Goal: Find contact information: Find specific fact

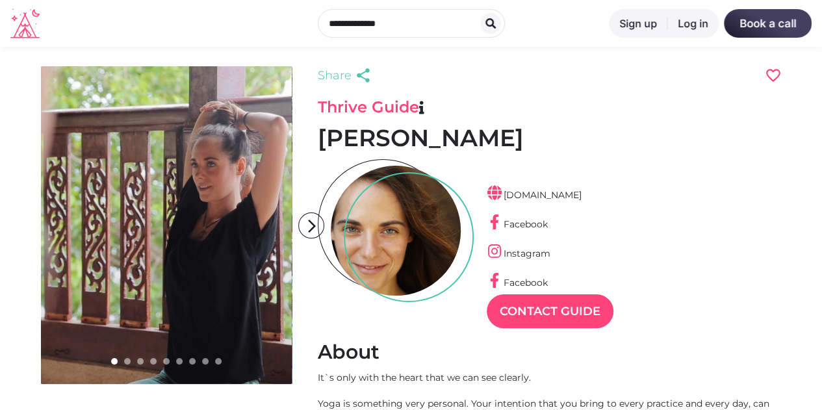
scroll to position [31, 57]
click at [310, 229] on icon "arrow_forward_ios" at bounding box center [312, 226] width 26 height 26
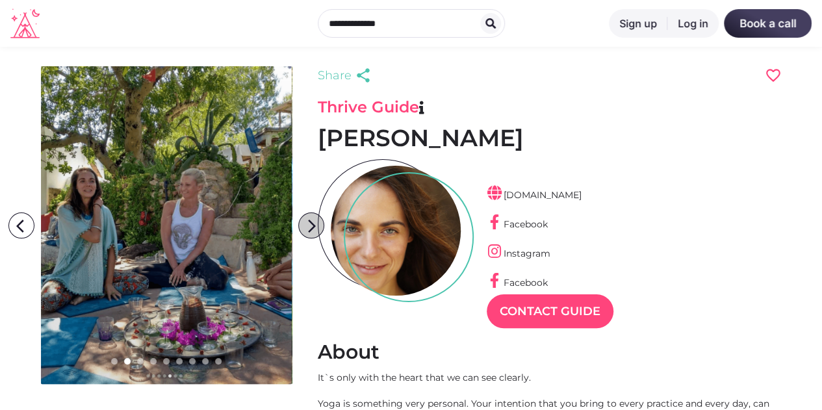
click at [310, 229] on icon "arrow_forward_ios" at bounding box center [312, 226] width 26 height 26
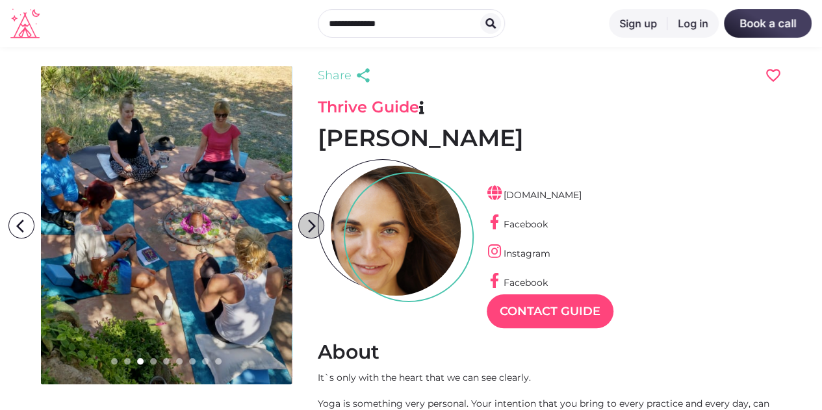
click at [310, 229] on icon "arrow_forward_ios" at bounding box center [312, 226] width 26 height 26
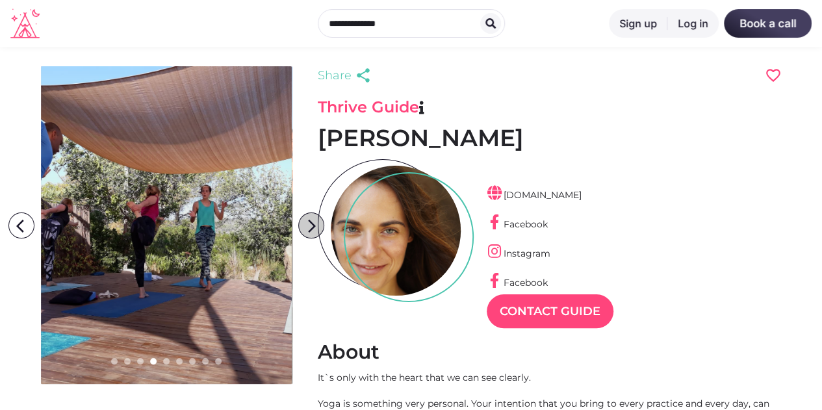
click at [310, 229] on icon "arrow_forward_ios" at bounding box center [312, 226] width 26 height 26
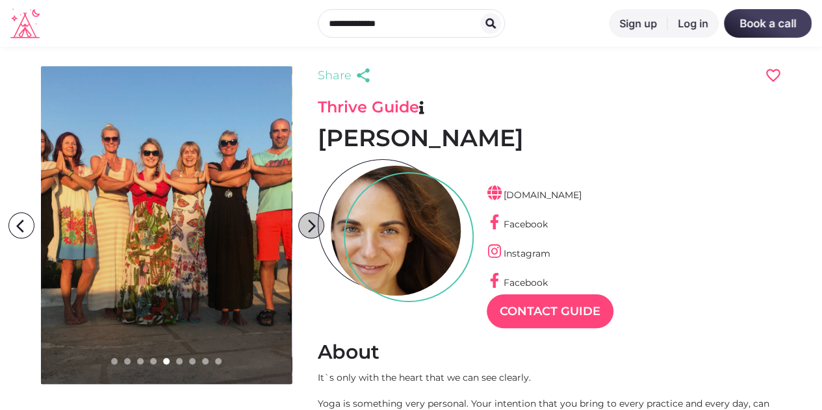
click at [310, 229] on icon "arrow_forward_ios" at bounding box center [312, 226] width 26 height 26
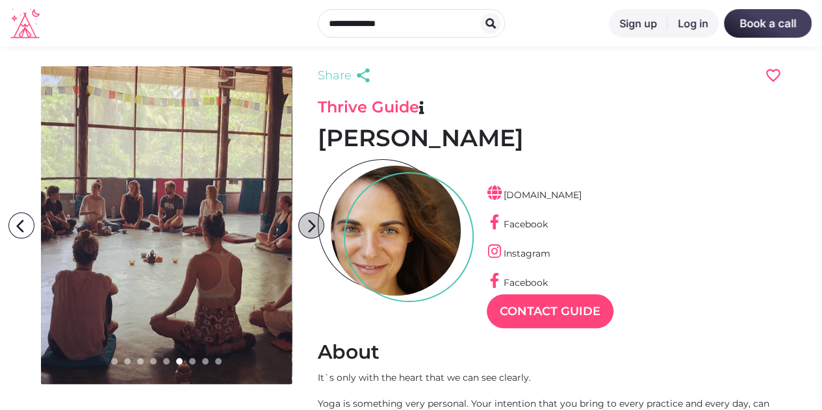
click at [310, 229] on icon "arrow_forward_ios" at bounding box center [312, 226] width 26 height 26
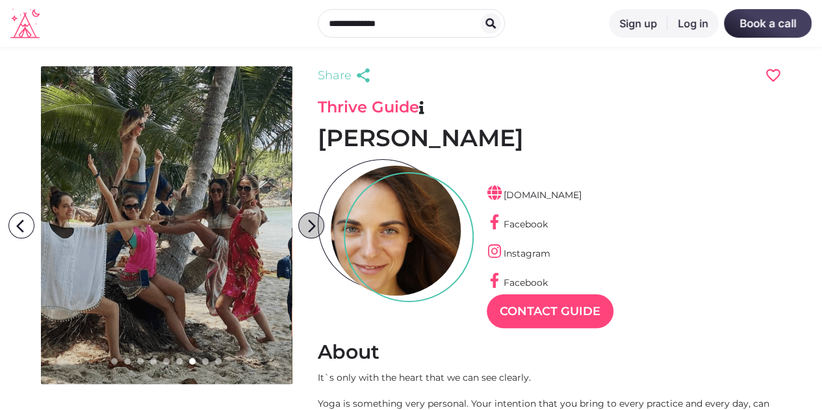
click at [310, 229] on icon "arrow_forward_ios" at bounding box center [312, 226] width 26 height 26
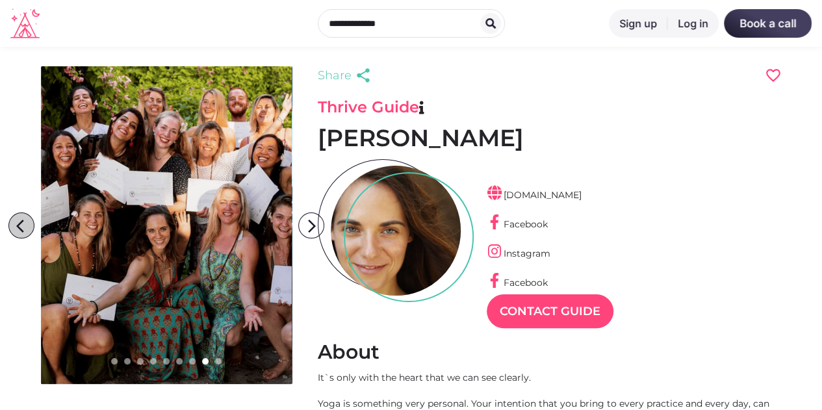
click at [19, 220] on icon "arrow_back_ios" at bounding box center [24, 226] width 26 height 26
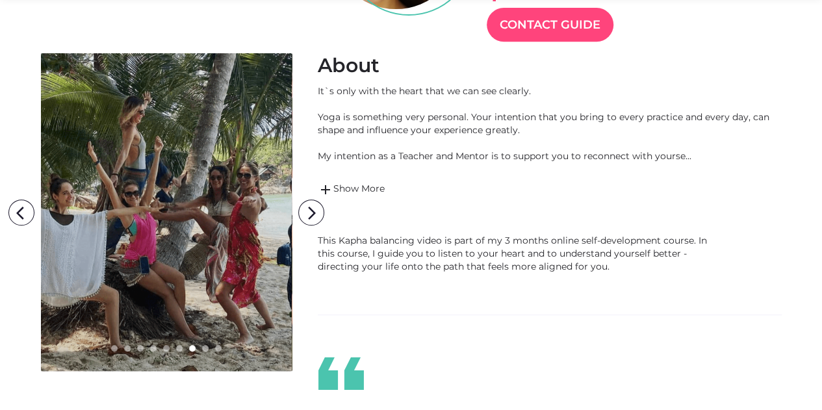
scroll to position [287, 0]
click at [355, 184] on link "add Show More" at bounding box center [550, 189] width 464 height 16
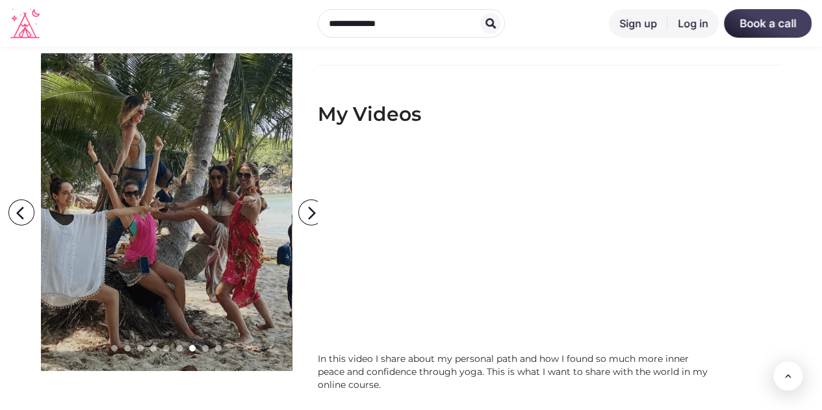
scroll to position [2089, 0]
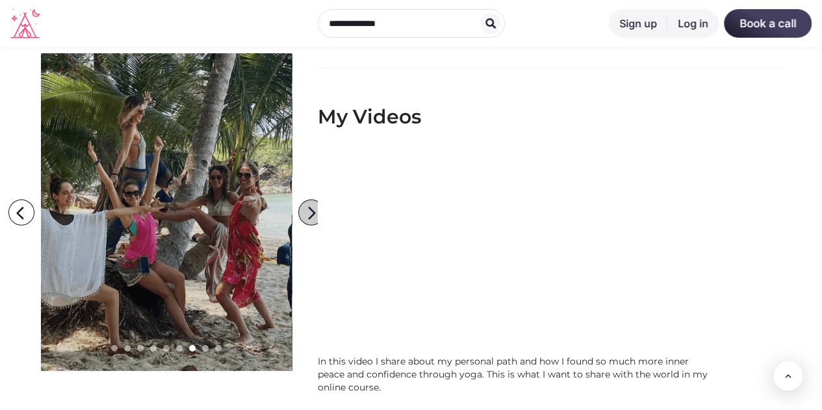
click at [307, 215] on icon "arrow_forward_ios" at bounding box center [312, 213] width 26 height 26
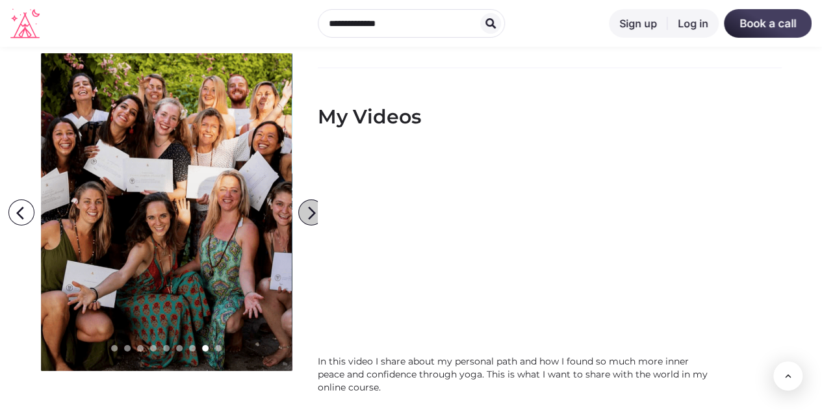
click at [307, 215] on icon "arrow_forward_ios" at bounding box center [312, 213] width 26 height 26
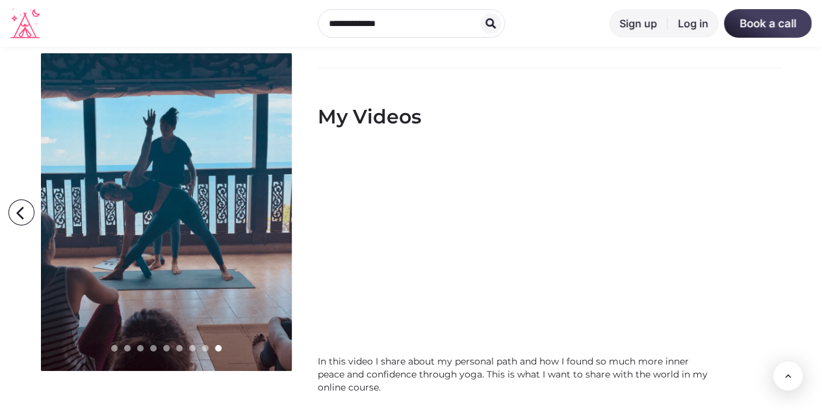
click at [307, 215] on icon "arrow_forward_ios" at bounding box center [312, 213] width 26 height 26
click at [16, 208] on icon "arrow_back_ios" at bounding box center [24, 213] width 26 height 26
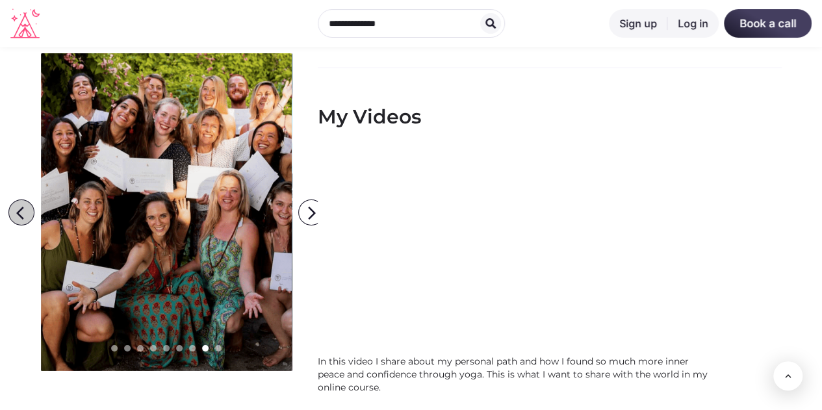
click at [16, 208] on icon "arrow_back_ios" at bounding box center [24, 213] width 26 height 26
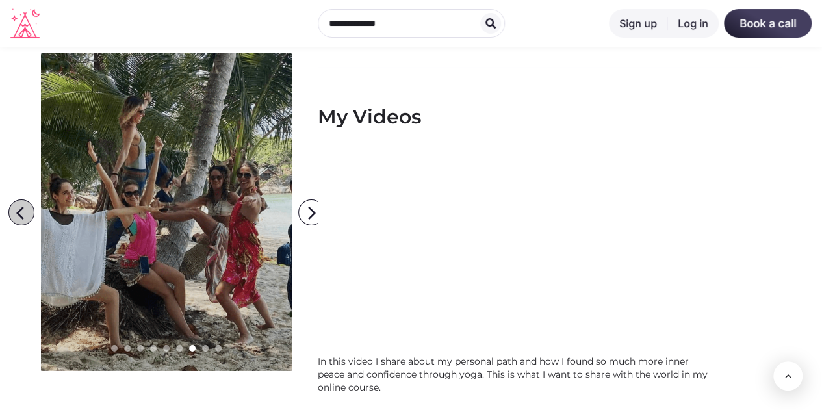
click at [16, 208] on icon "arrow_back_ios" at bounding box center [24, 213] width 26 height 26
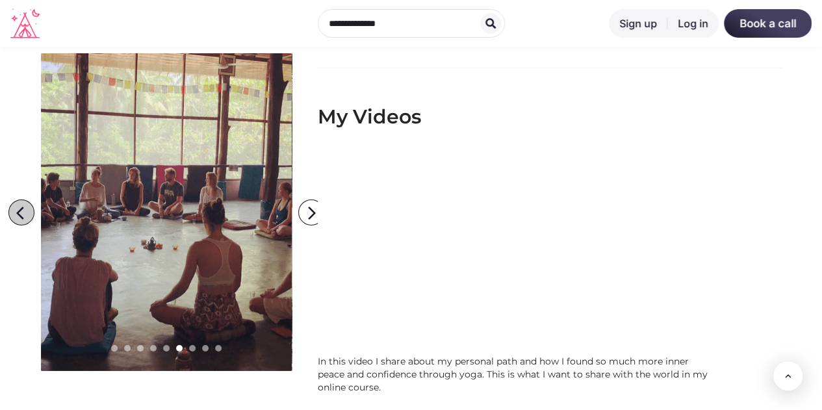
click at [16, 208] on icon "arrow_back_ios" at bounding box center [24, 213] width 26 height 26
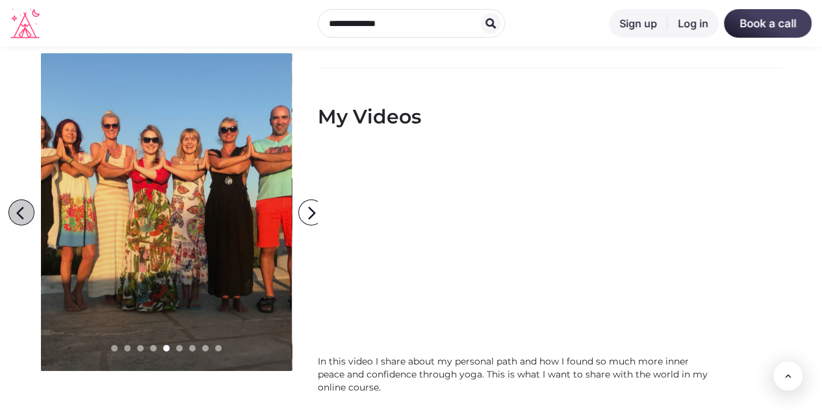
click at [16, 208] on icon "arrow_back_ios" at bounding box center [24, 213] width 26 height 26
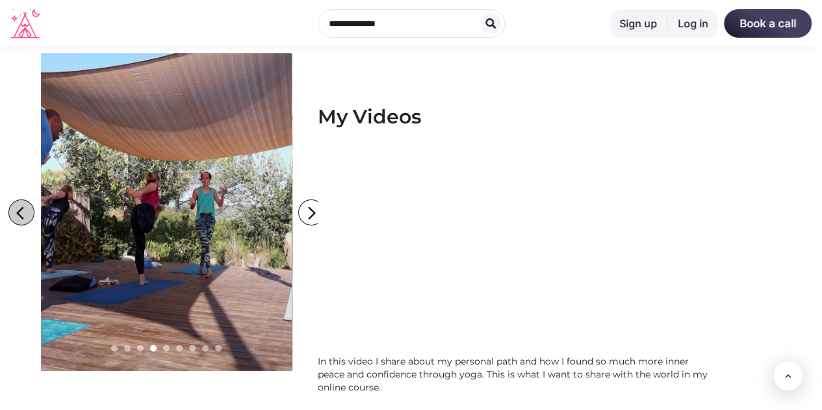
click at [16, 208] on icon "arrow_back_ios" at bounding box center [24, 213] width 26 height 26
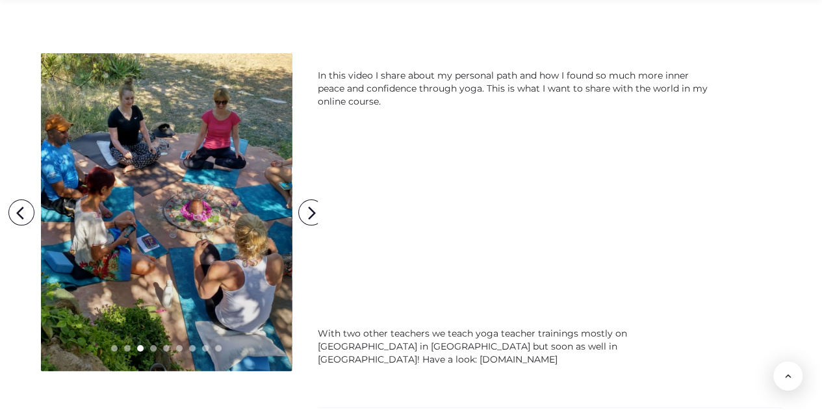
scroll to position [2375, 0]
drag, startPoint x: 544, startPoint y: 320, endPoint x: 570, endPoint y: 320, distance: 26.6
click at [570, 326] on div "With two other teachers we teach yoga teacher trainings mostly on [GEOGRAPHIC_D…" at bounding box center [513, 345] width 390 height 39
drag, startPoint x: 538, startPoint y: 320, endPoint x: 664, endPoint y: 315, distance: 126.1
click at [664, 326] on div "With two other teachers we teach yoga teacher trainings mostly on [GEOGRAPHIC_D…" at bounding box center [513, 345] width 390 height 39
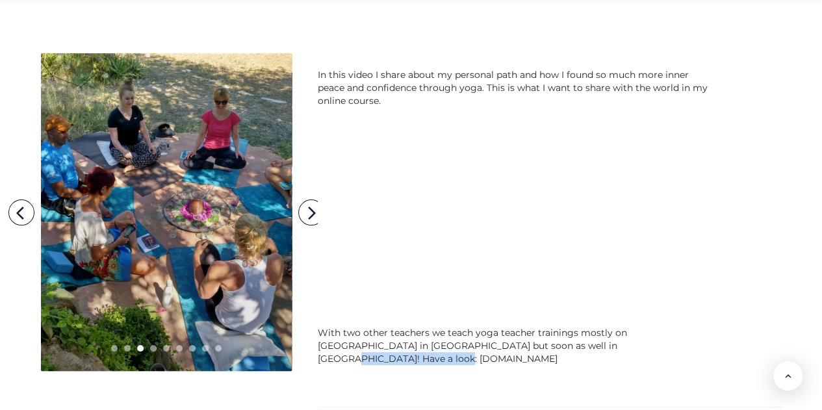
copy div "[DOMAIN_NAME]"
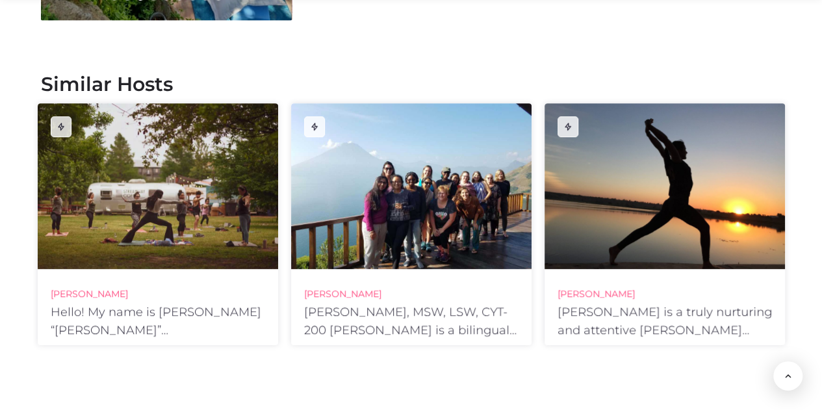
scroll to position [2802, 0]
